Goal: Share content: Share content

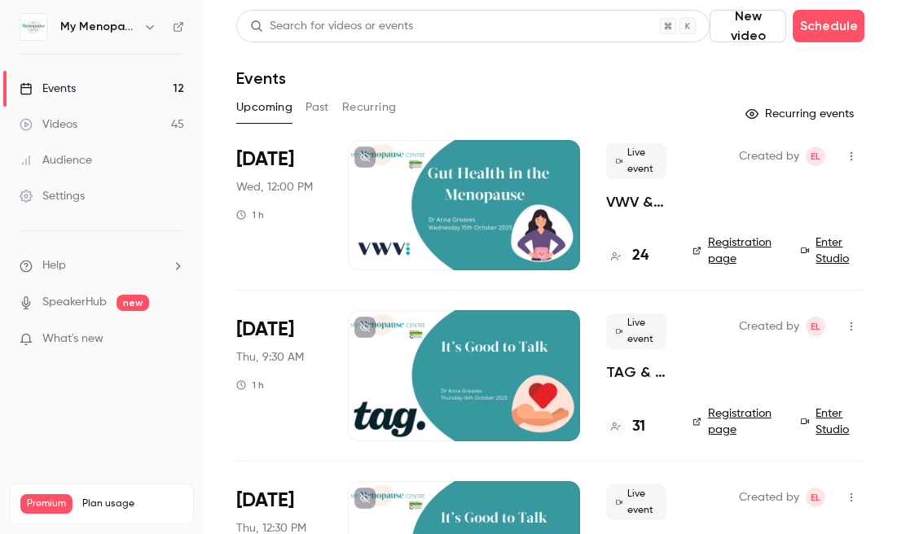
click at [321, 106] on button "Past" at bounding box center [317, 107] width 24 height 26
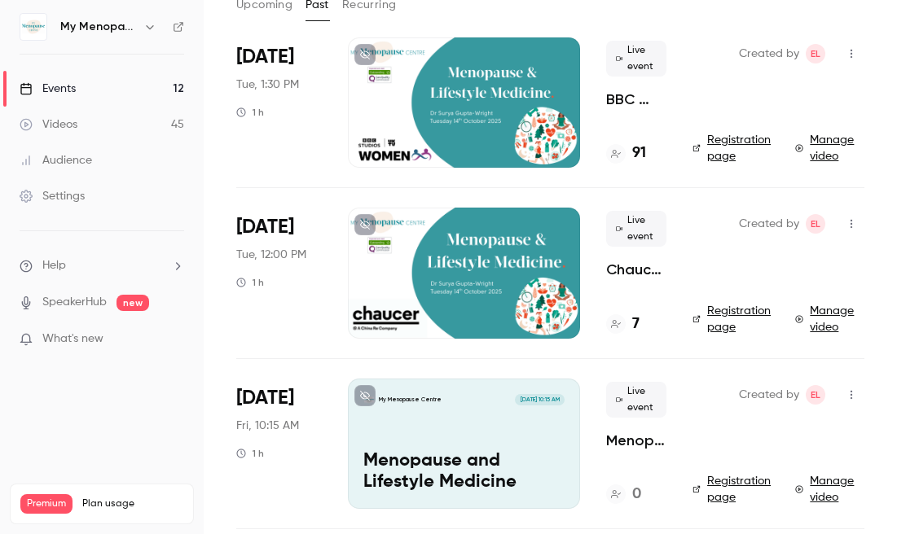
scroll to position [104, 0]
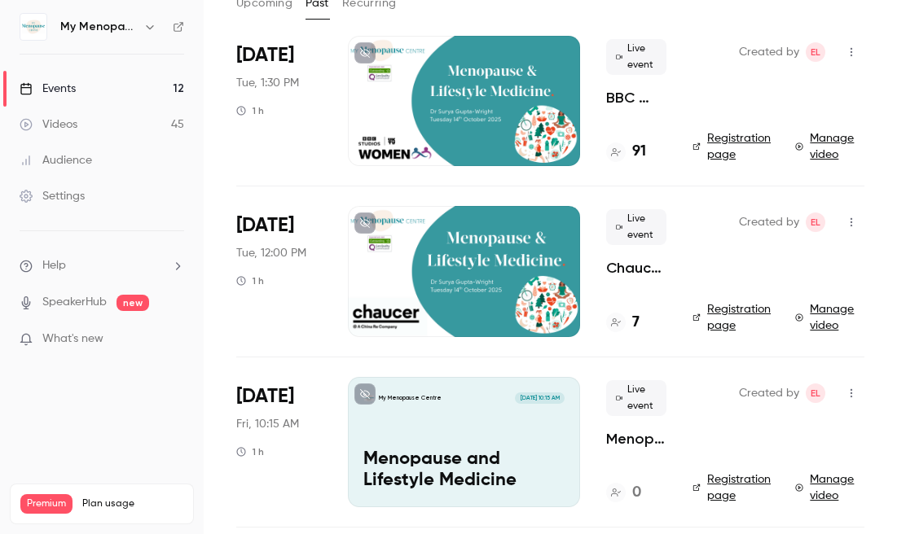
click at [481, 269] on div at bounding box center [464, 271] width 232 height 130
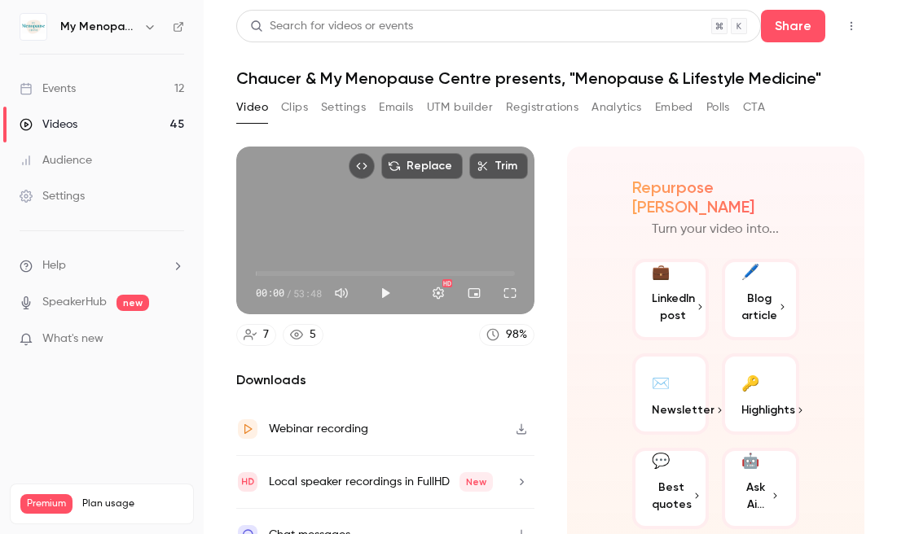
click at [718, 107] on button "Polls" at bounding box center [718, 107] width 24 height 26
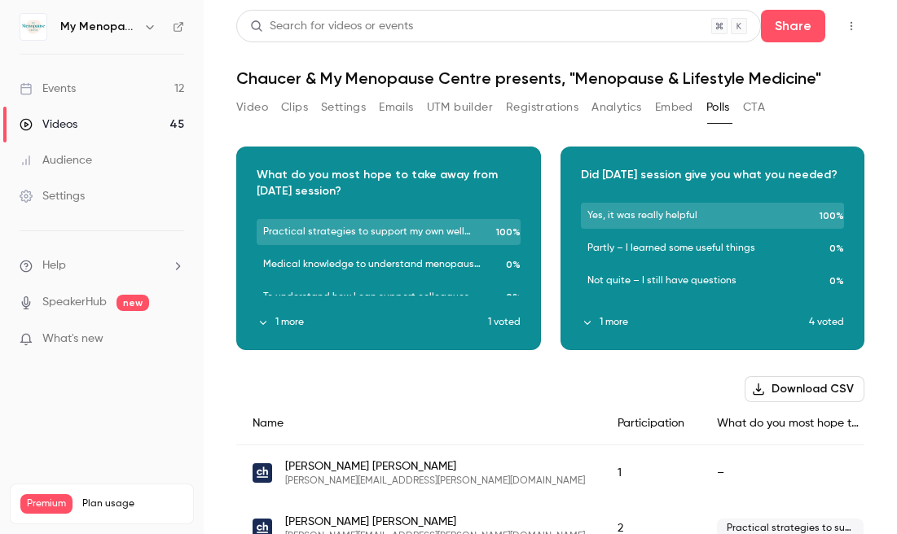
click at [284, 322] on button "1 more" at bounding box center [372, 322] width 231 height 15
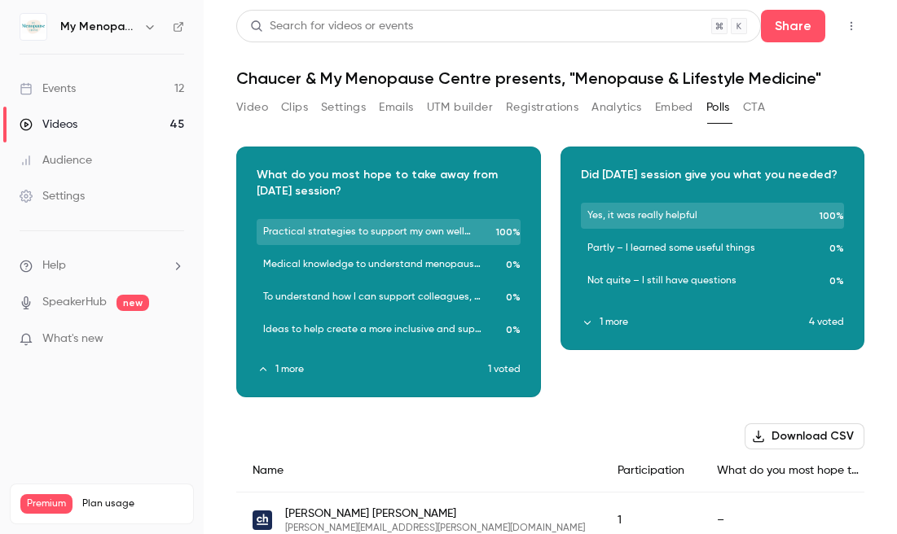
click at [613, 322] on button "1 more" at bounding box center [695, 322] width 229 height 15
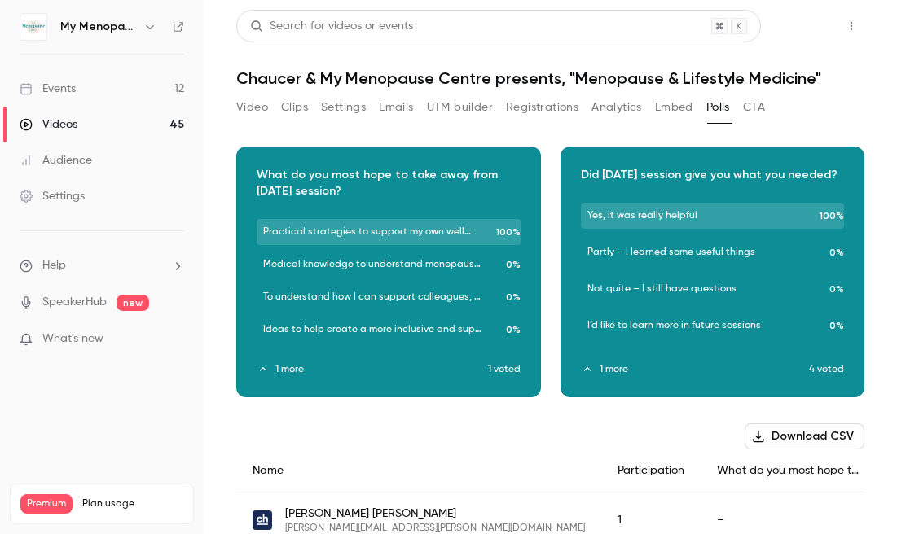
click at [793, 20] on button "Share" at bounding box center [793, 26] width 64 height 33
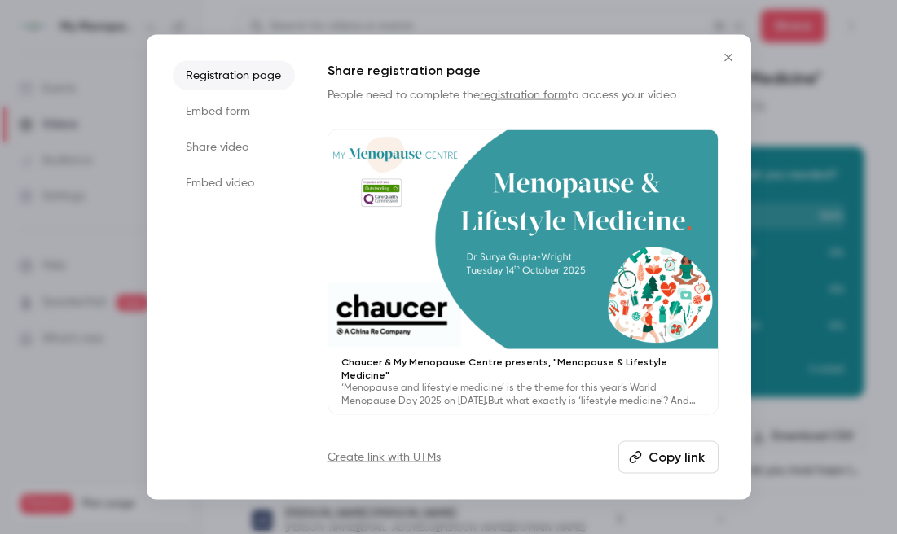
click at [206, 152] on li "Share video" at bounding box center [234, 147] width 122 height 29
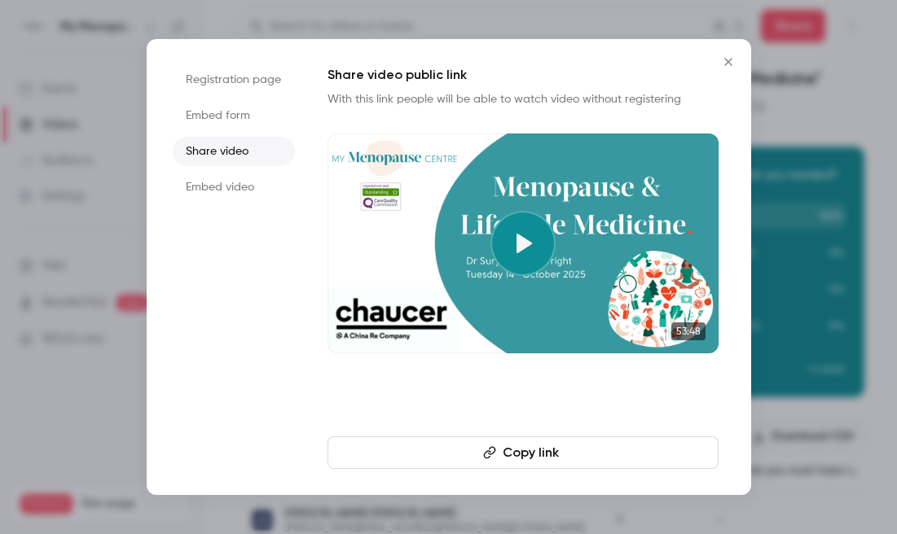
click at [518, 451] on button "Copy link" at bounding box center [522, 452] width 391 height 33
click at [730, 59] on icon "Close" at bounding box center [727, 61] width 7 height 7
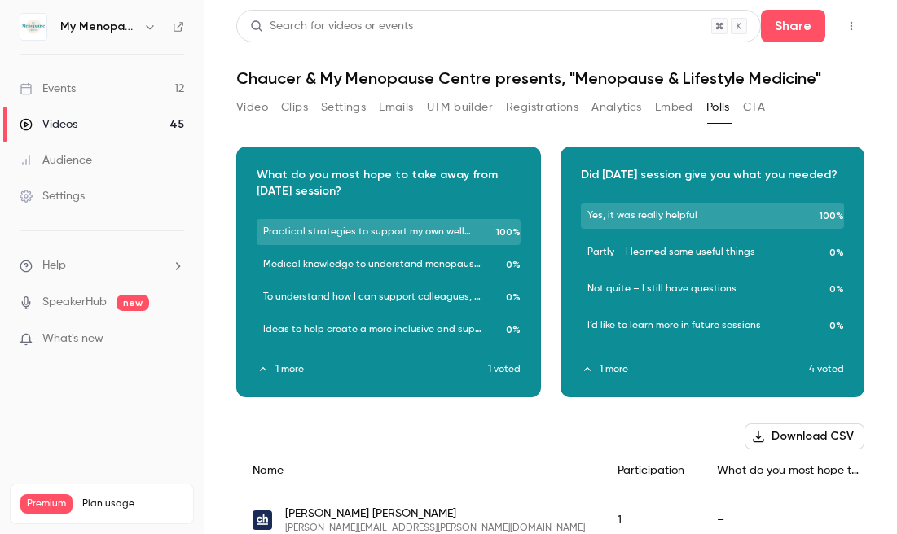
click at [248, 107] on button "Video" at bounding box center [252, 107] width 32 height 26
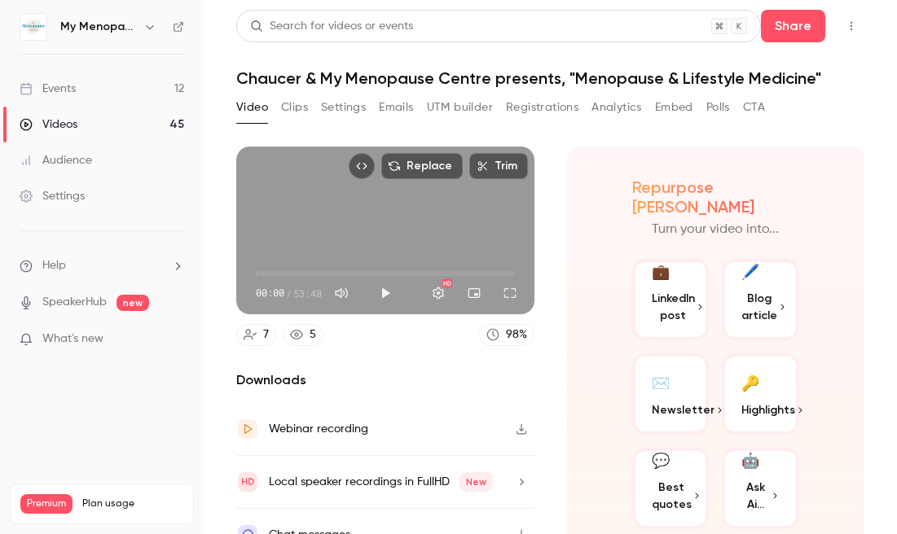
click at [537, 106] on button "Registrations" at bounding box center [542, 107] width 72 height 26
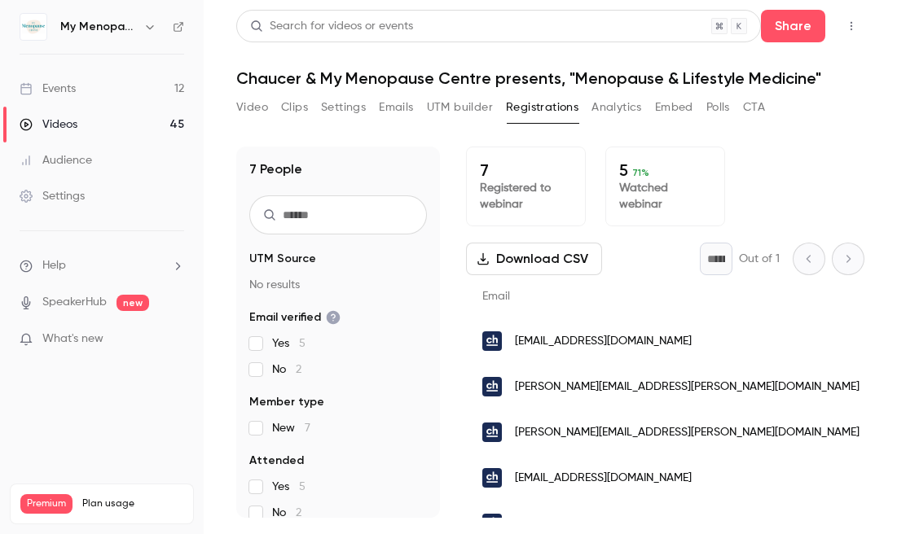
click at [50, 86] on div "Events" at bounding box center [48, 89] width 56 height 16
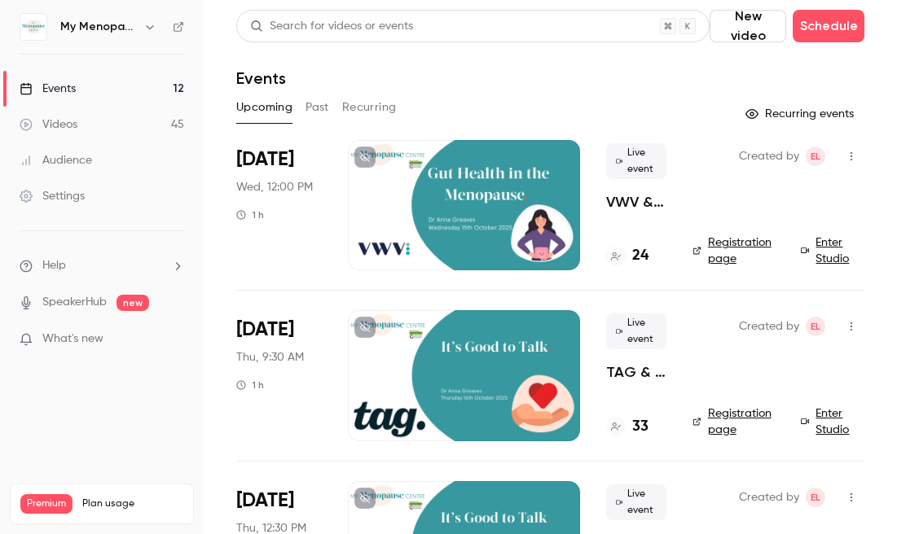
click at [318, 108] on button "Past" at bounding box center [317, 107] width 24 height 26
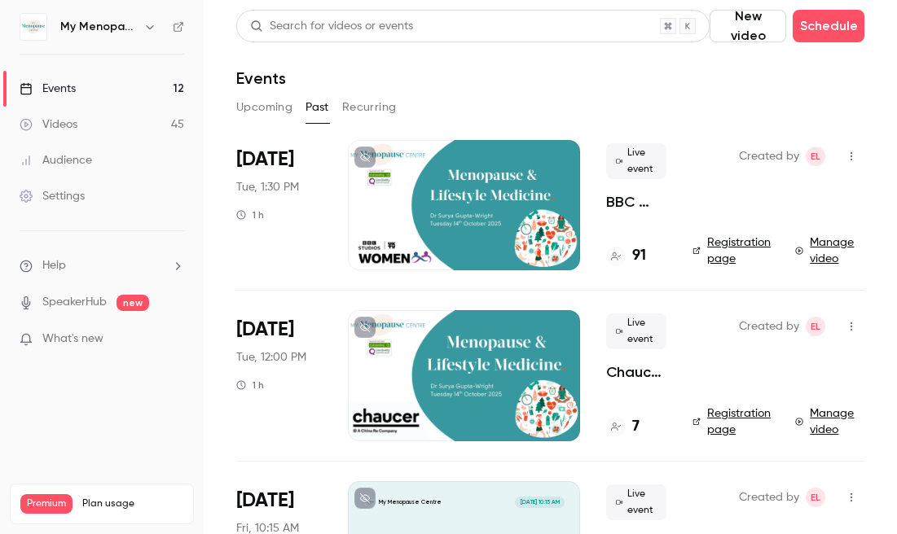
click at [428, 373] on div at bounding box center [464, 375] width 232 height 130
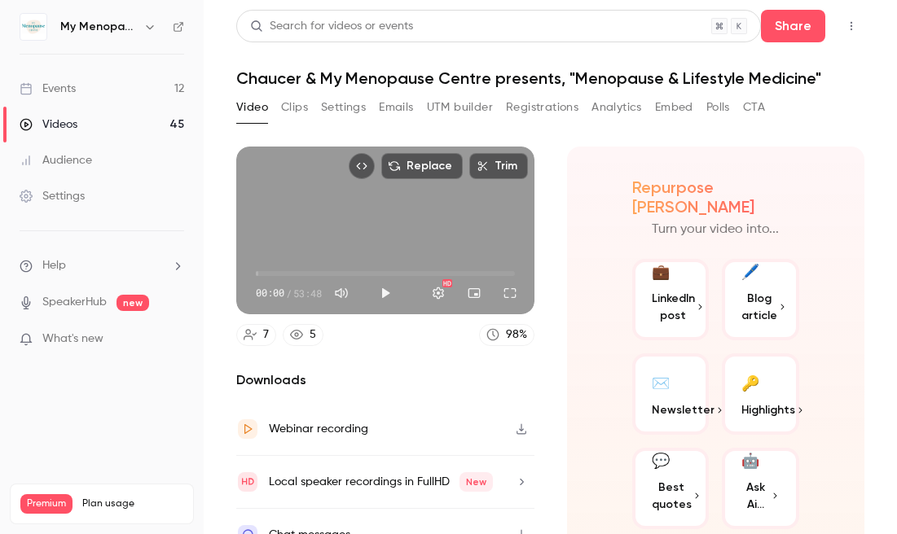
click at [296, 103] on button "Clips" at bounding box center [294, 107] width 27 height 26
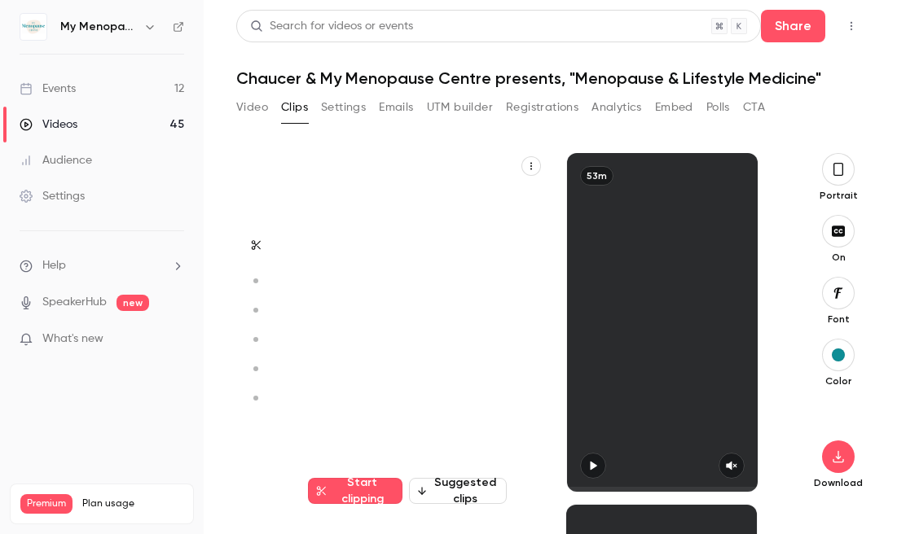
click at [340, 103] on button "Settings" at bounding box center [343, 107] width 45 height 26
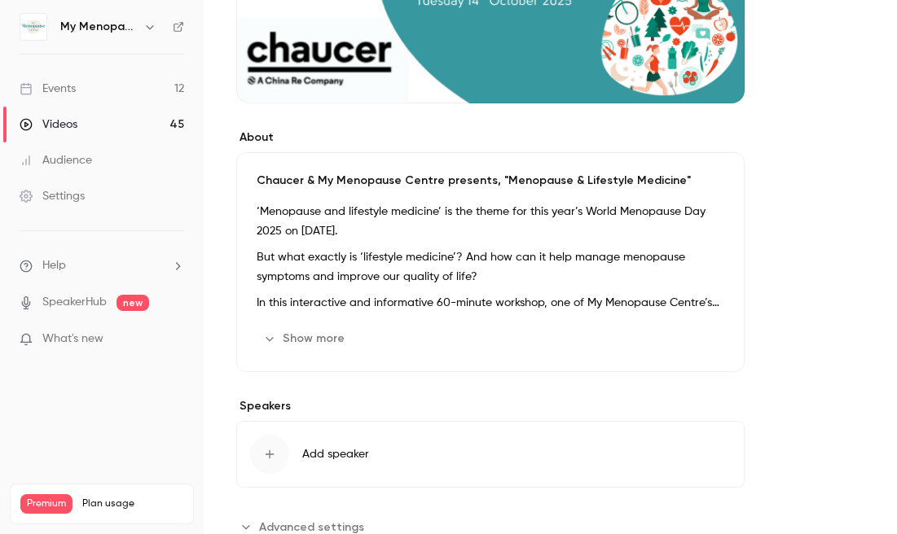
scroll to position [394, 0]
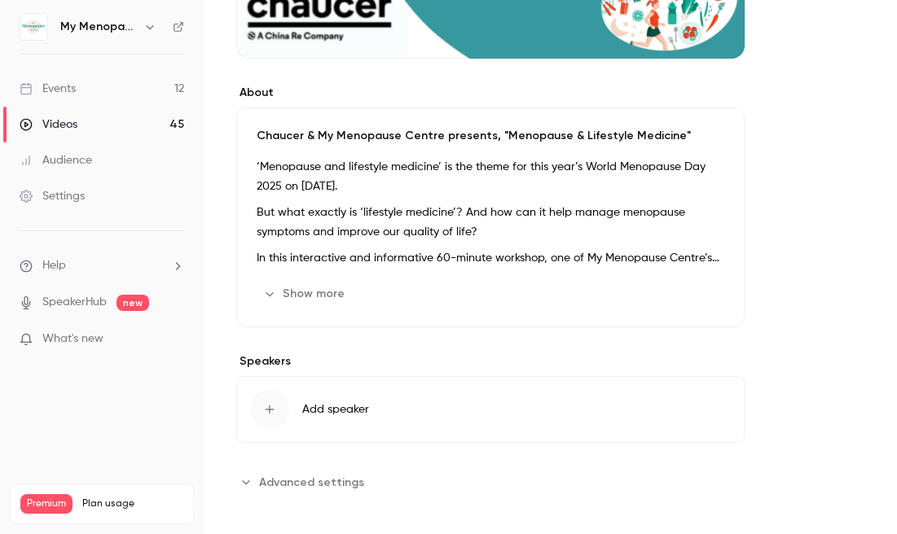
click at [323, 294] on button "Show more" at bounding box center [306, 294] width 98 height 26
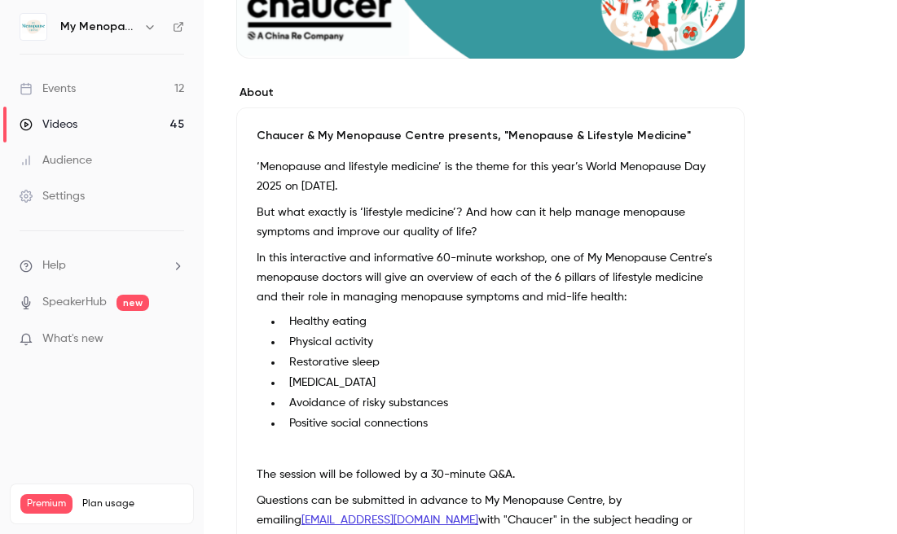
click at [420, 278] on p "In this interactive and informative 60-minute workshop, one of My Menopause Cen…" at bounding box center [490, 277] width 467 height 59
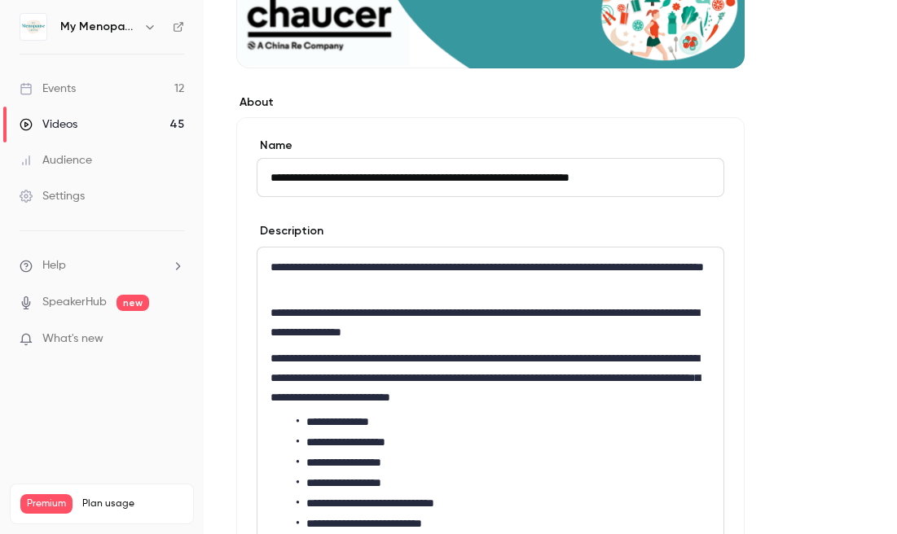
click at [394, 333] on p "**********" at bounding box center [490, 322] width 440 height 39
click at [467, 141] on label "Name" at bounding box center [490, 146] width 467 height 16
click at [467, 158] on input "**********" at bounding box center [490, 177] width 467 height 39
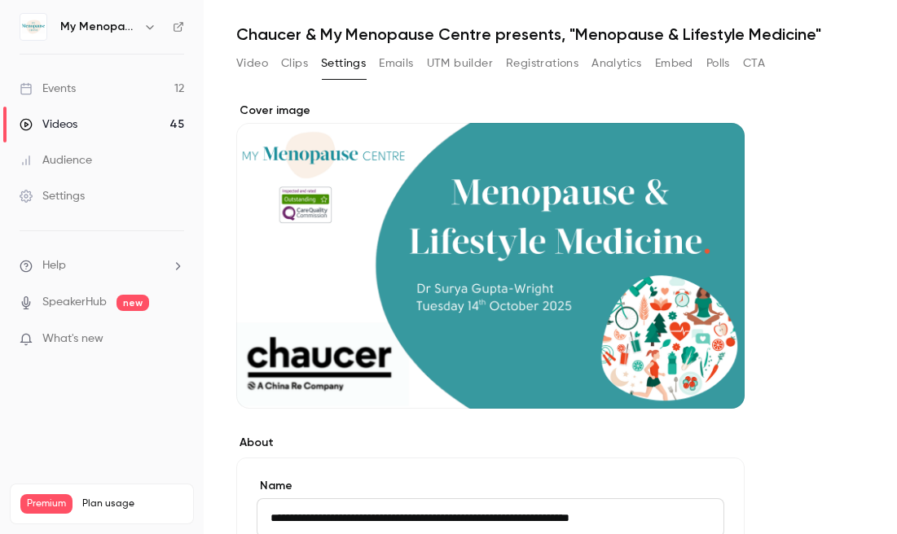
scroll to position [0, 0]
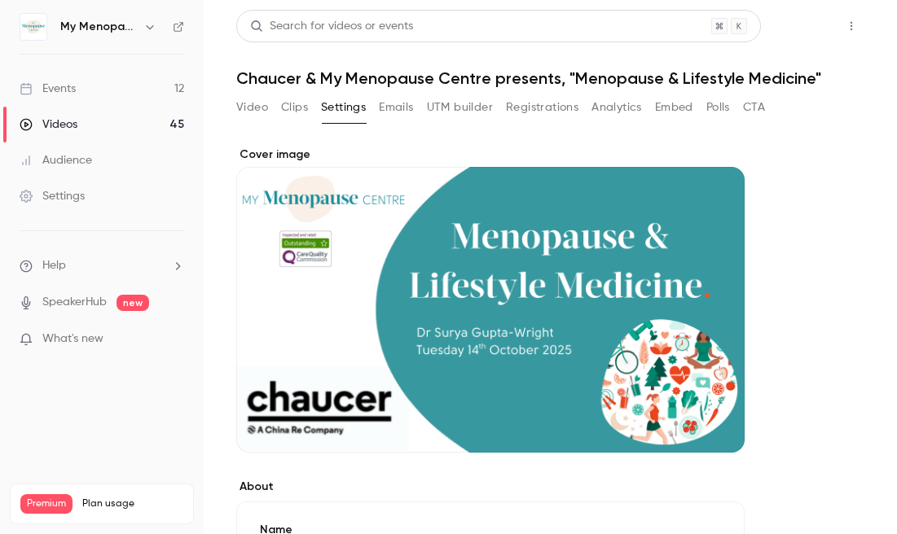
click at [796, 24] on button "Share" at bounding box center [793, 26] width 64 height 33
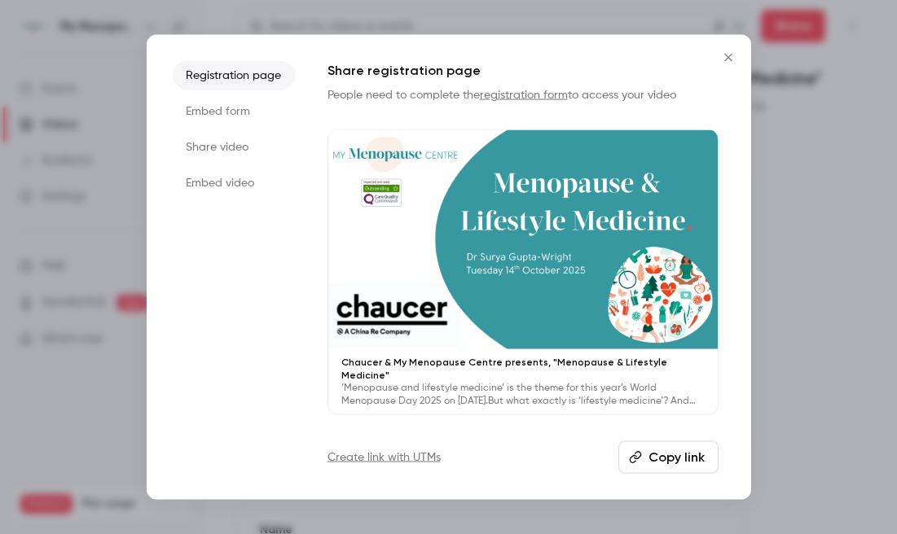
click at [200, 147] on li "Share video" at bounding box center [234, 147] width 122 height 29
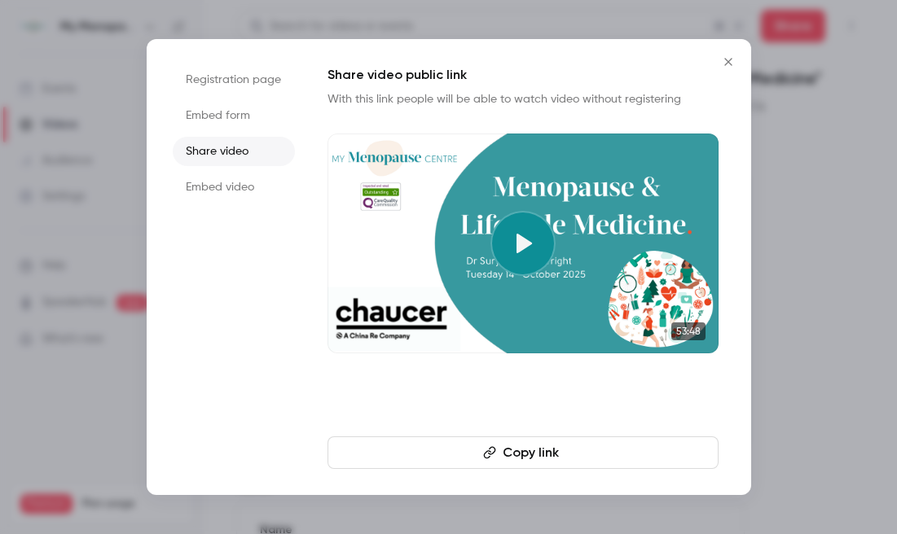
click at [529, 456] on button "Copy link" at bounding box center [522, 452] width 391 height 33
click at [730, 62] on icon "Close" at bounding box center [728, 61] width 20 height 13
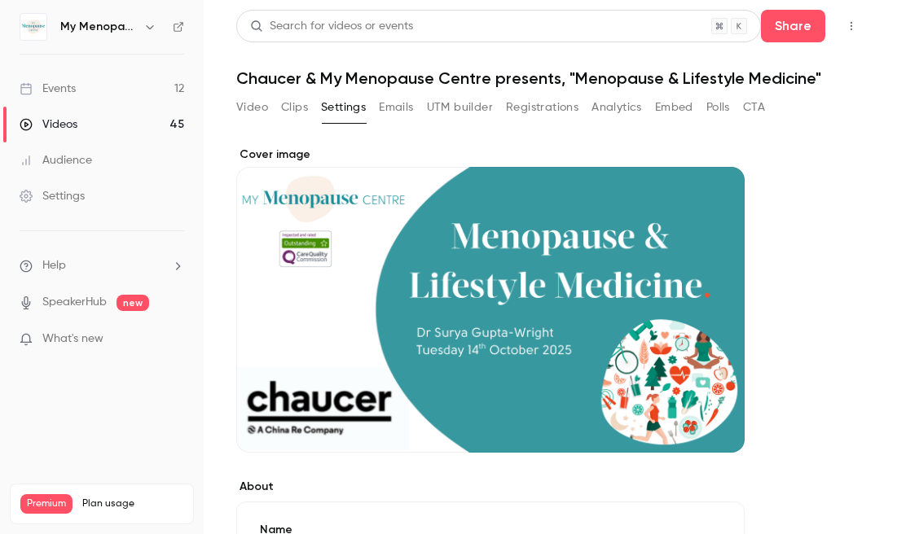
click at [66, 84] on div "Events" at bounding box center [48, 89] width 56 height 16
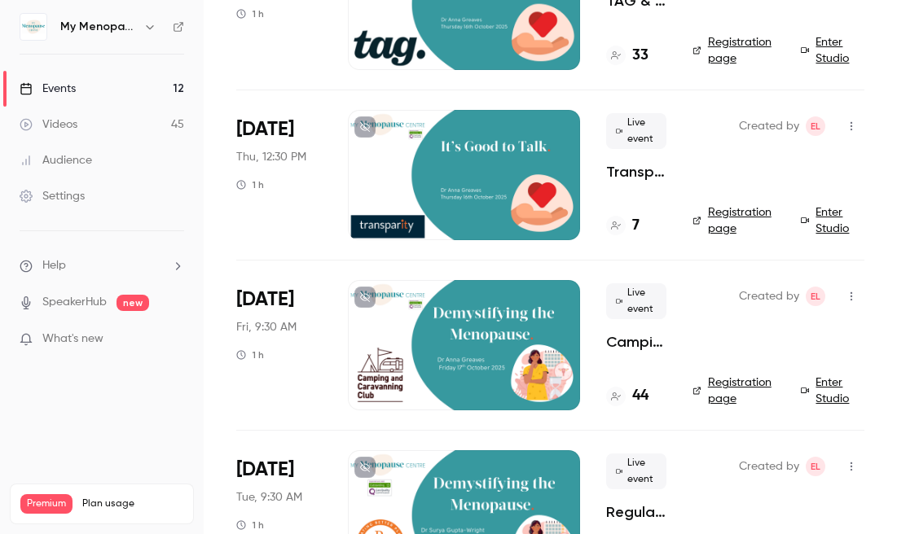
scroll to position [392, 0]
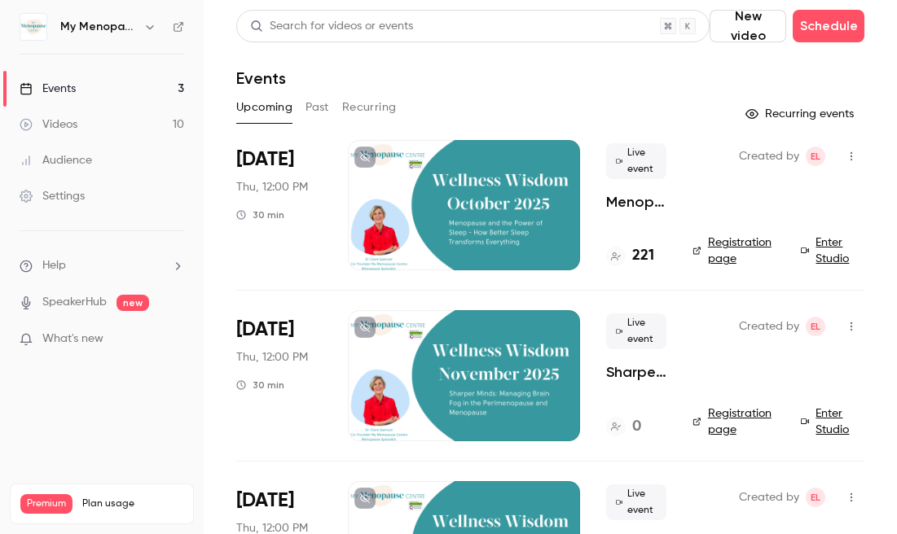
click at [463, 105] on div "Upcoming Past Recurring" at bounding box center [550, 107] width 628 height 26
click at [501, 226] on div at bounding box center [464, 205] width 232 height 130
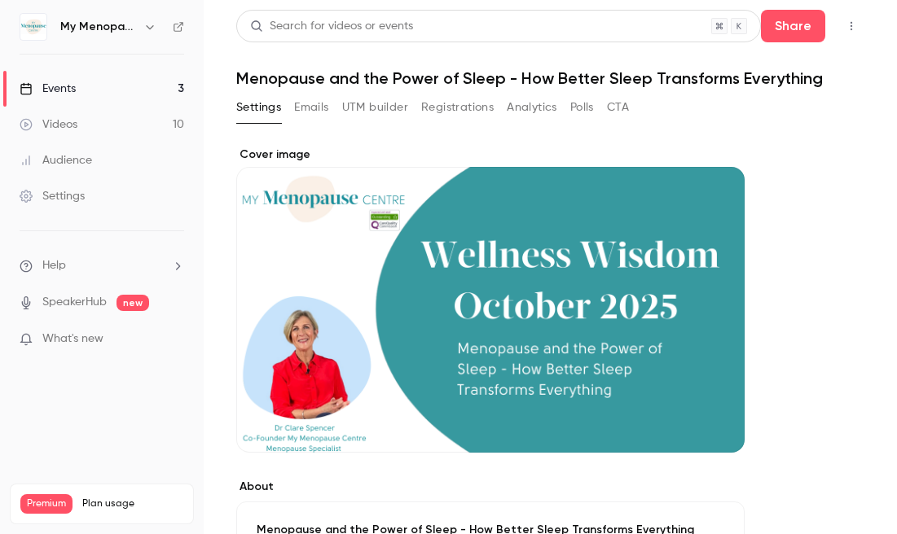
click at [517, 281] on div "Cover image" at bounding box center [490, 300] width 508 height 306
click at [0, 0] on input "Cover image" at bounding box center [0, 0] width 0 height 0
click at [848, 29] on icon "button" at bounding box center [850, 25] width 13 height 11
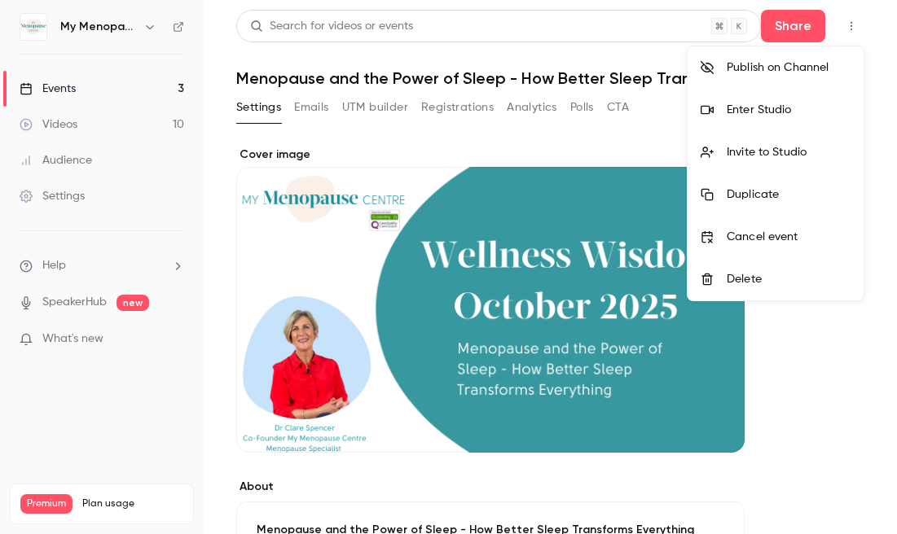
click at [761, 109] on div "Enter Studio" at bounding box center [788, 110] width 124 height 16
